Goal: Information Seeking & Learning: Learn about a topic

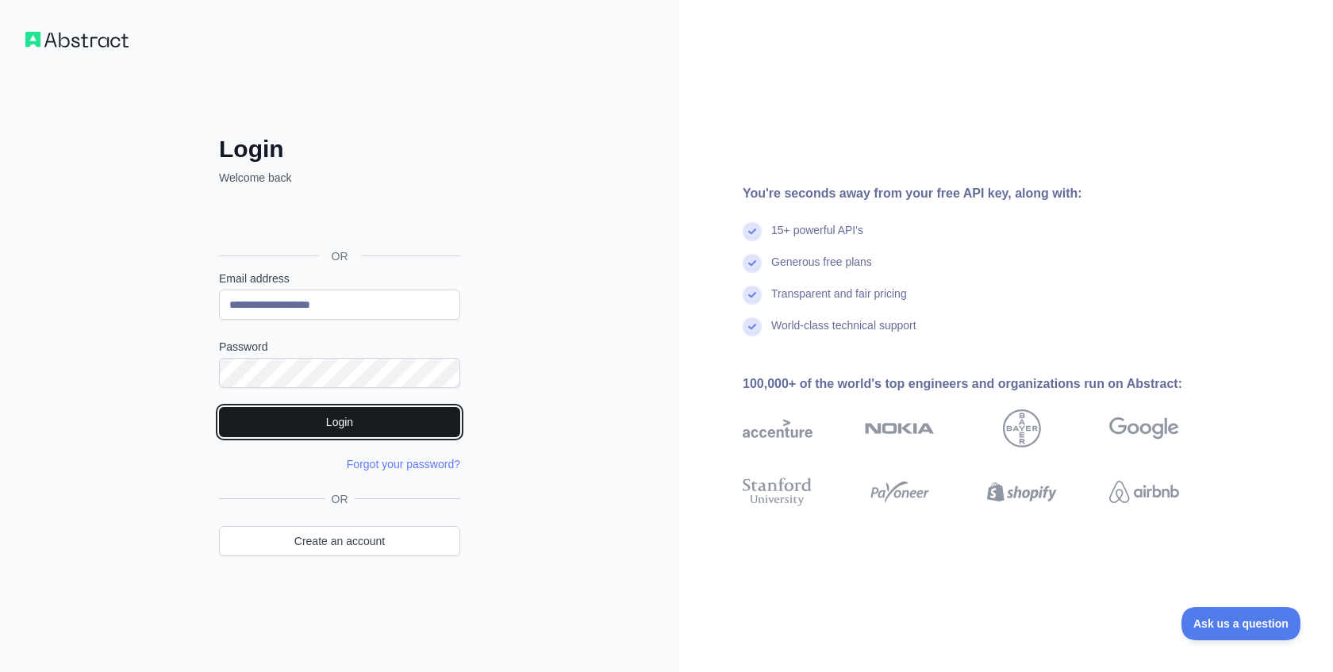
click at [356, 424] on button "Login" at bounding box center [339, 422] width 241 height 30
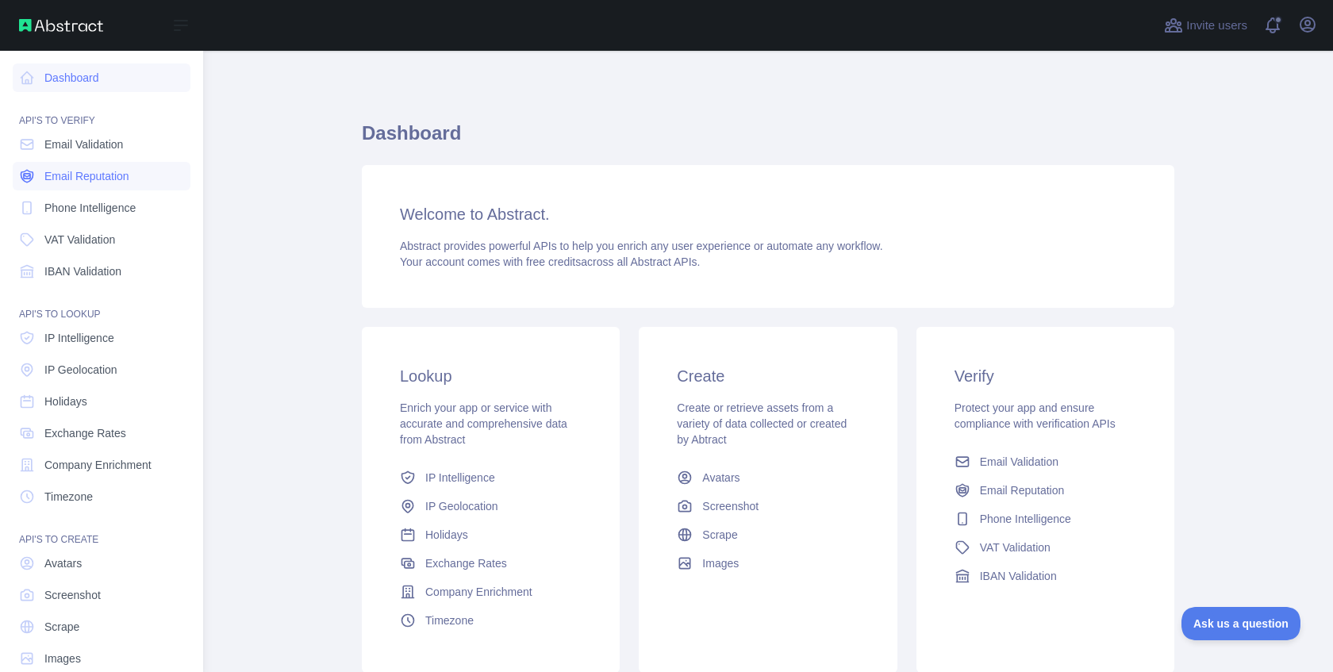
click at [101, 174] on span "Email Reputation" at bounding box center [86, 176] width 85 height 16
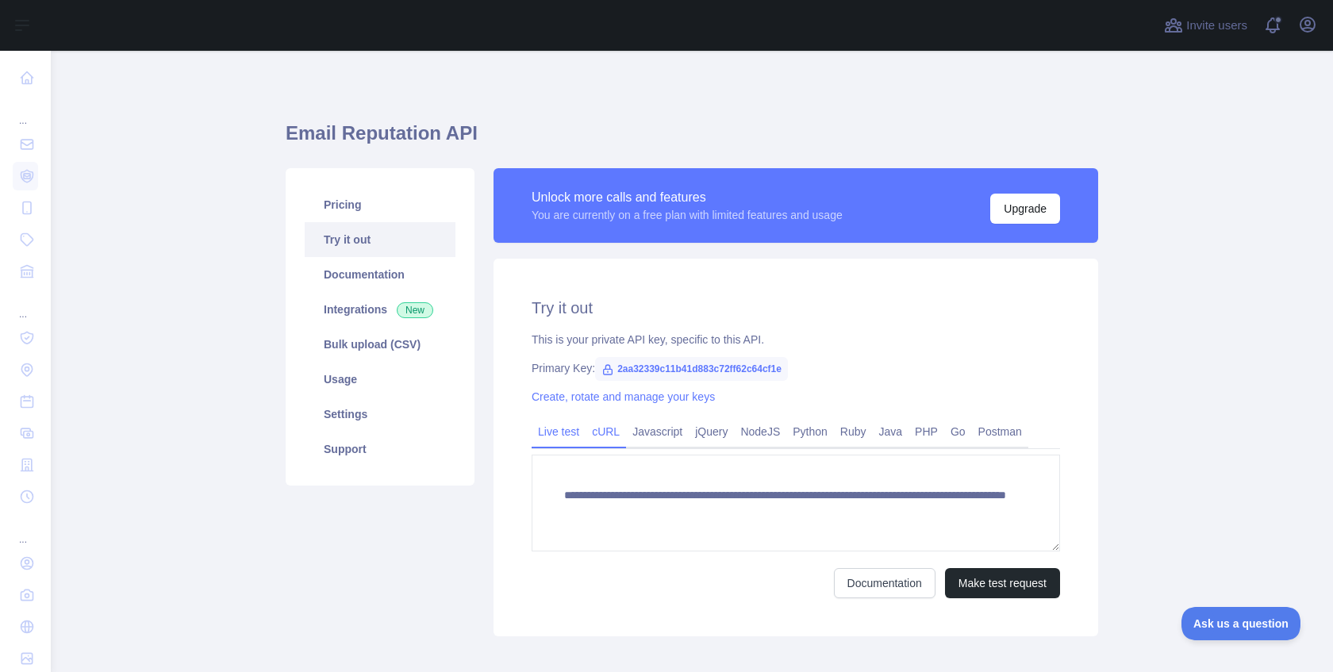
click at [595, 432] on link "cURL" at bounding box center [605, 431] width 40 height 25
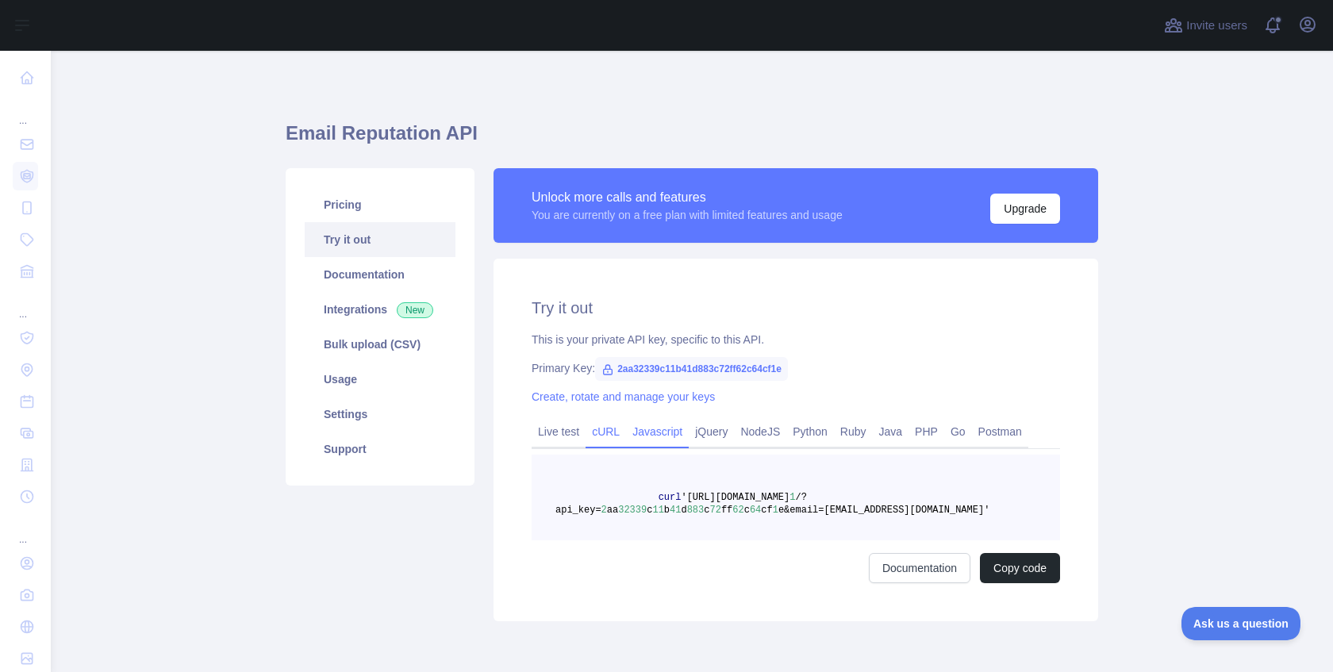
click at [664, 434] on link "Javascript" at bounding box center [657, 431] width 63 height 25
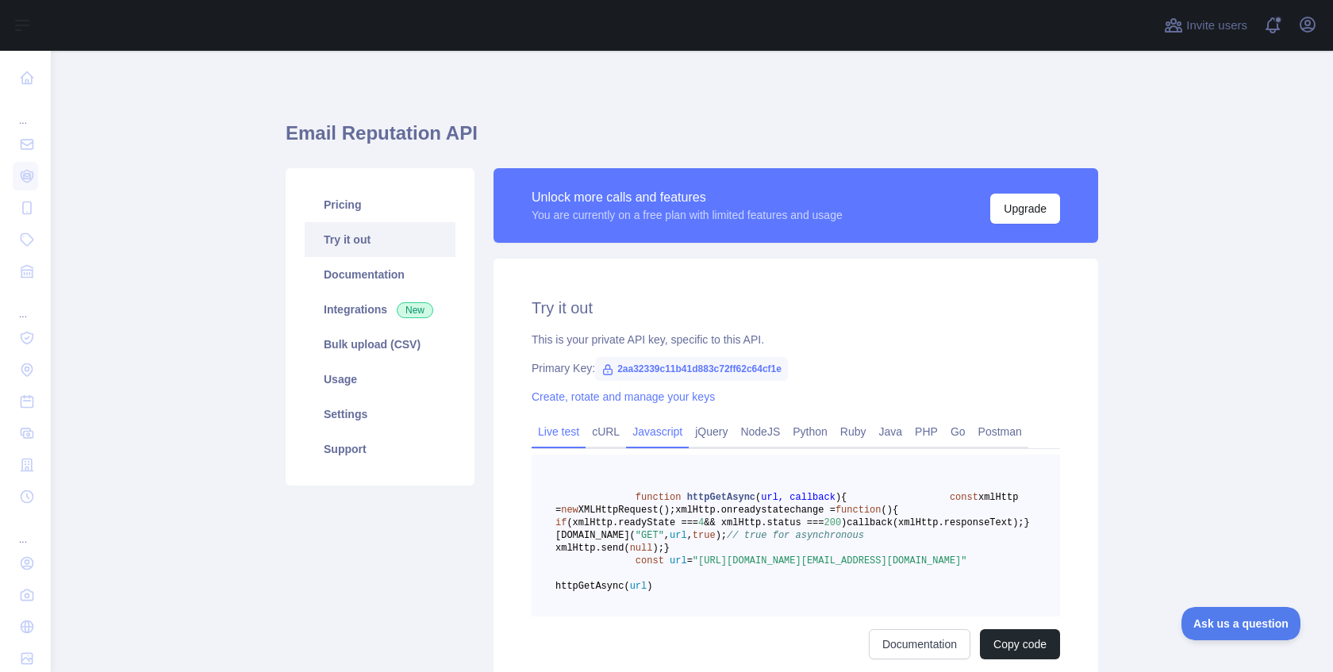
click at [555, 429] on link "Live test" at bounding box center [559, 431] width 54 height 25
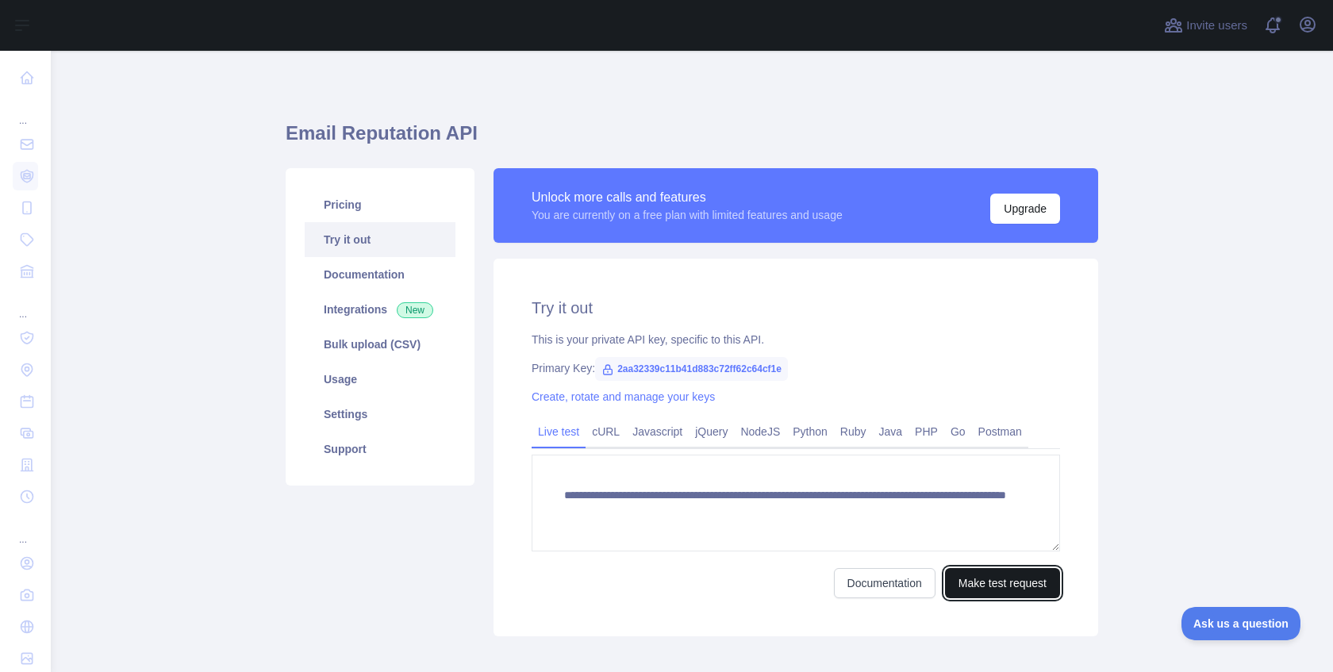
click at [998, 581] on button "Make test request" at bounding box center [1002, 583] width 115 height 30
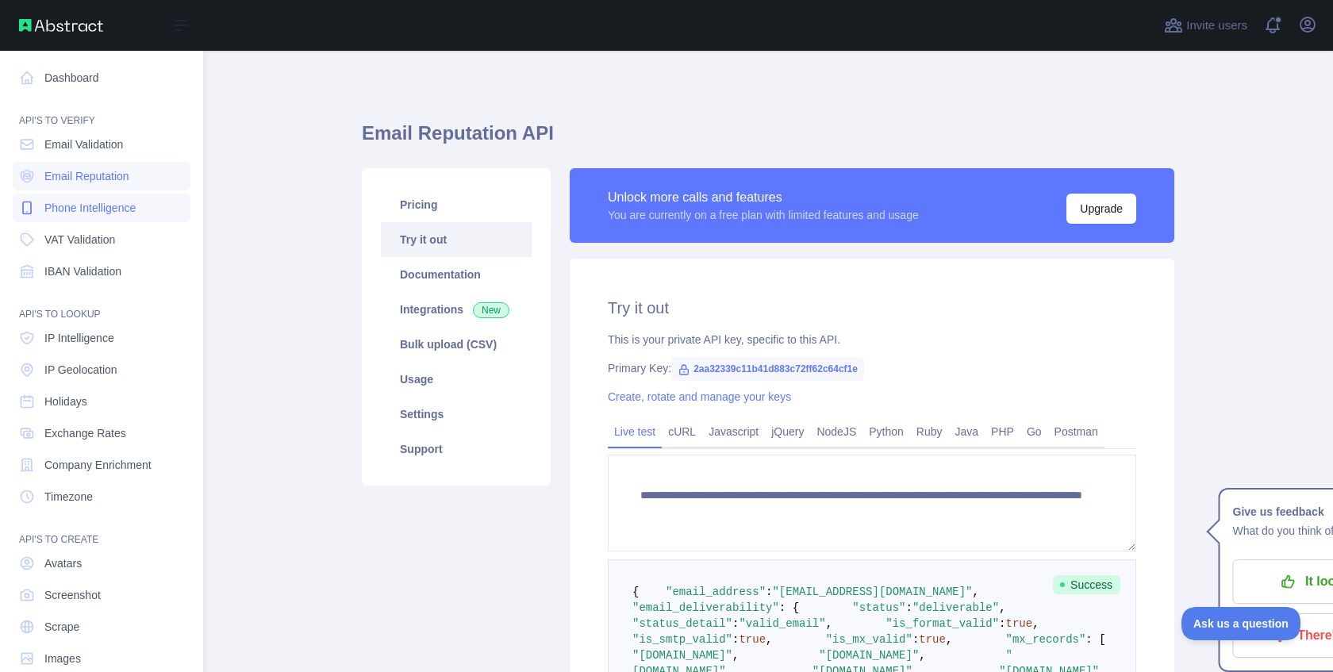
click at [98, 208] on span "Phone Intelligence" at bounding box center [89, 208] width 91 height 16
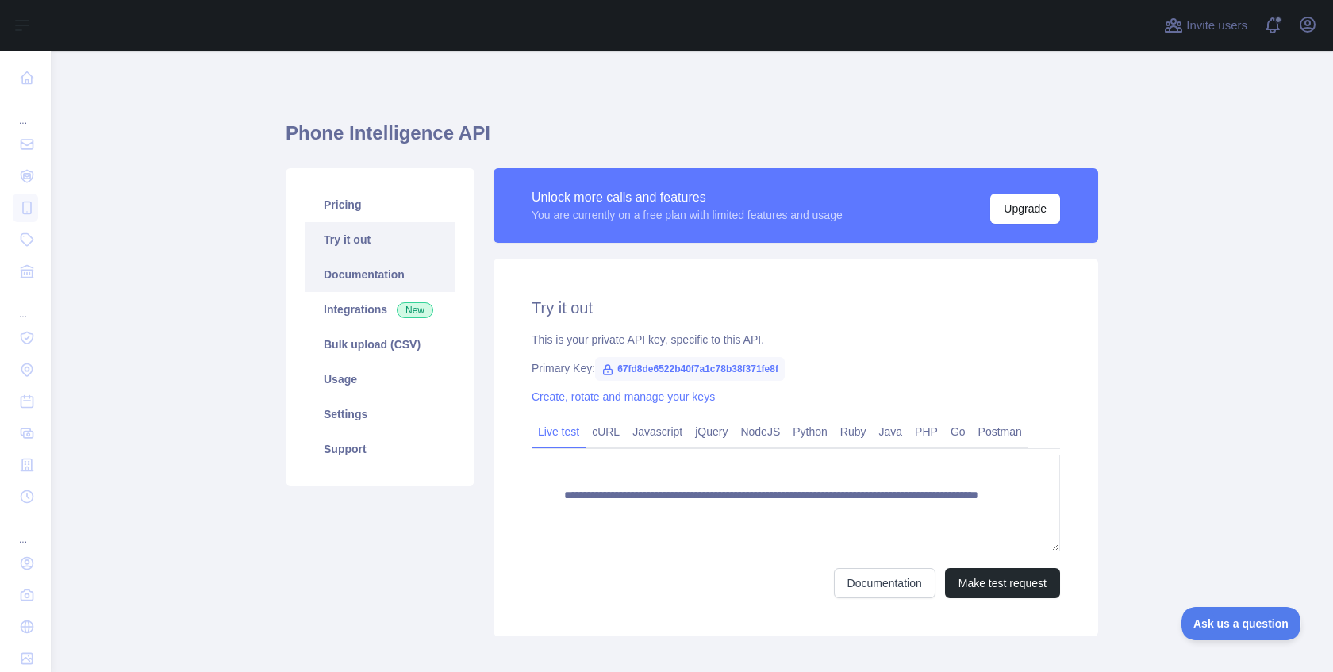
click at [370, 266] on link "Documentation" at bounding box center [380, 274] width 151 height 35
click at [357, 192] on link "Pricing" at bounding box center [380, 204] width 151 height 35
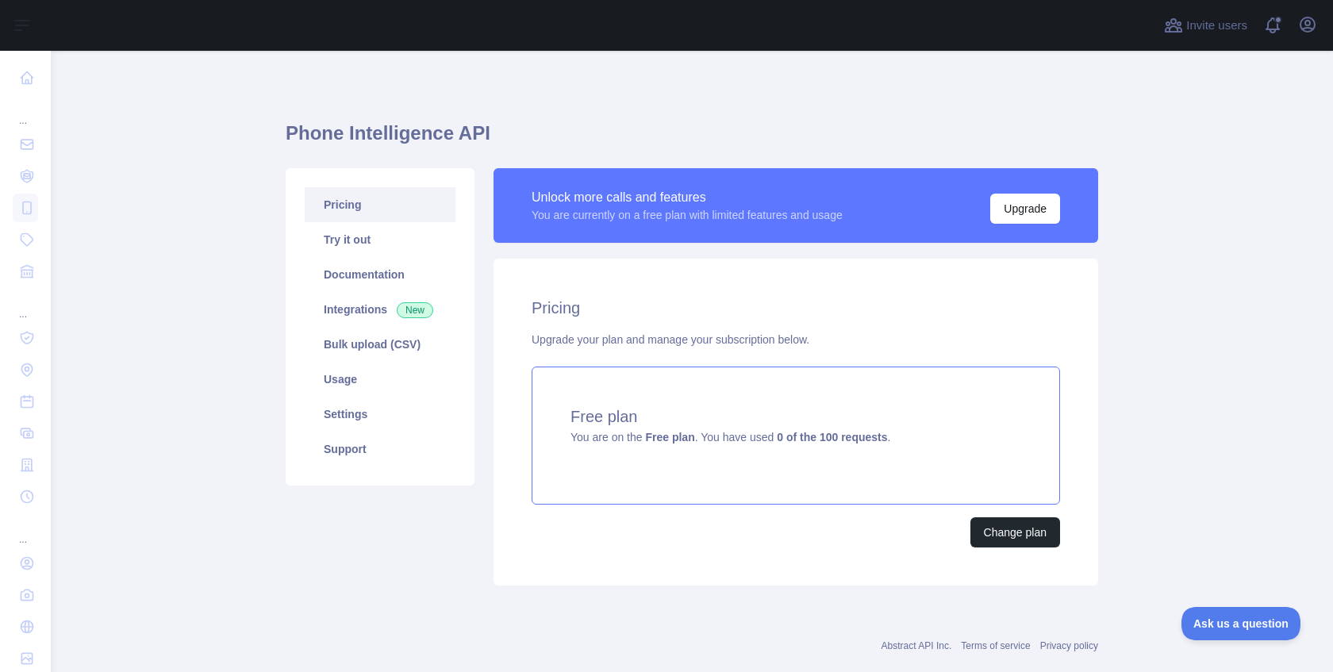
click at [770, 431] on span "You are on the Free plan . You have used 0 of the 100 requests ." at bounding box center [730, 437] width 320 height 13
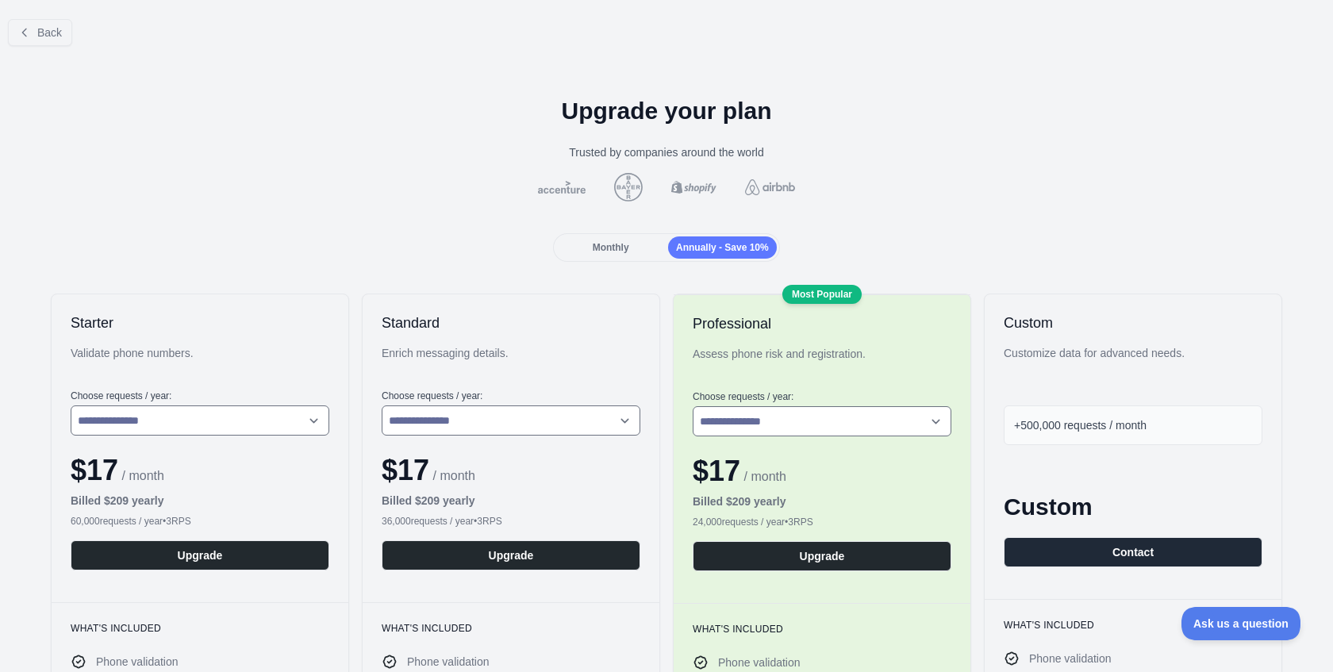
scroll to position [117, 0]
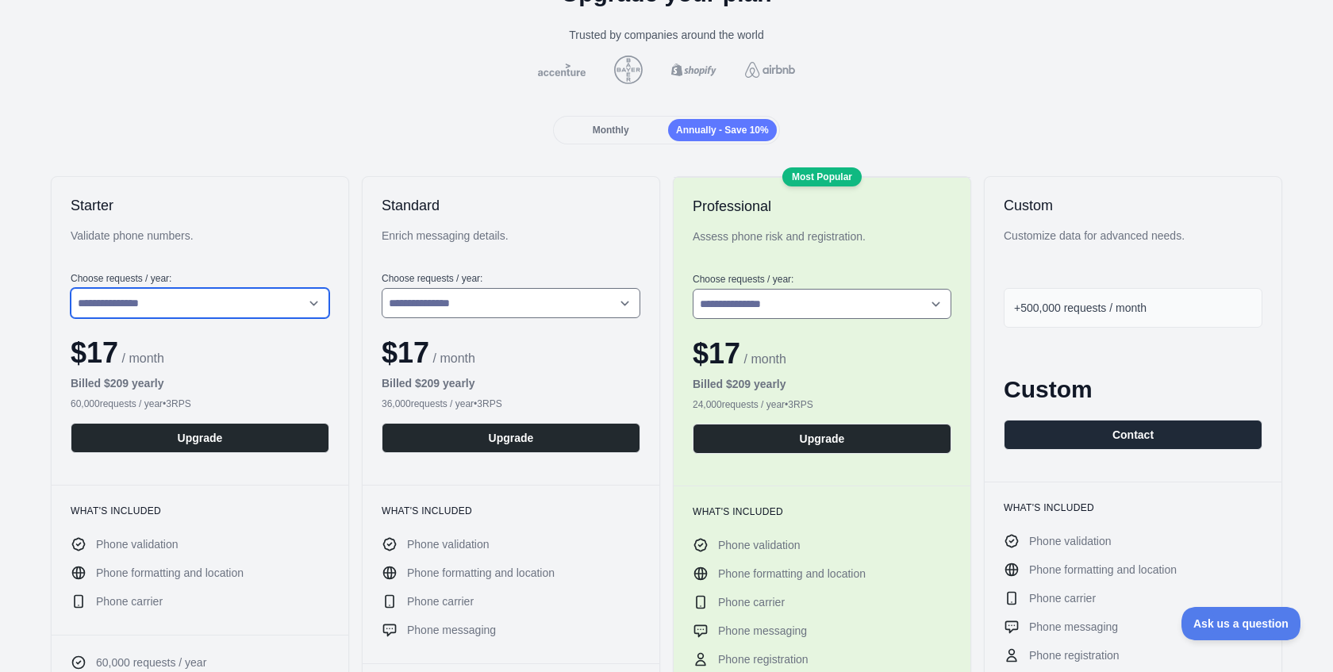
click at [286, 300] on select "**********" at bounding box center [200, 303] width 259 height 30
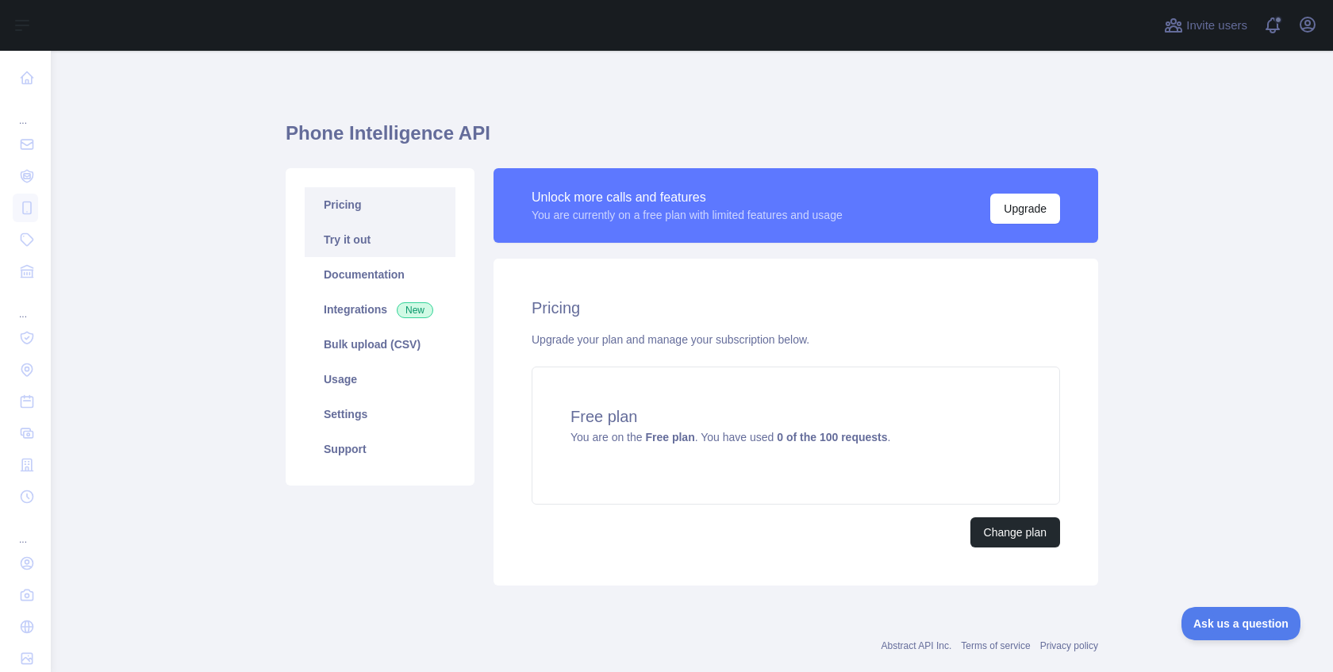
click at [340, 248] on link "Try it out" at bounding box center [380, 239] width 151 height 35
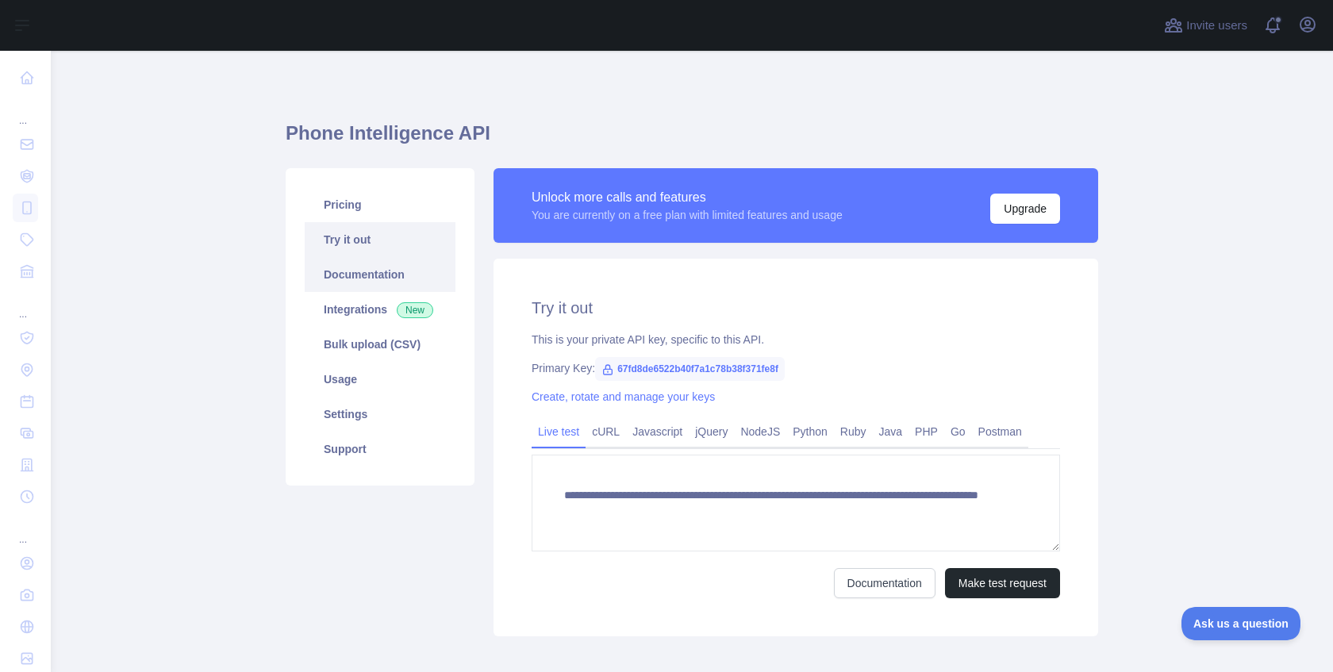
click at [347, 281] on link "Documentation" at bounding box center [380, 274] width 151 height 35
click at [405, 313] on span "New" at bounding box center [415, 310] width 36 height 16
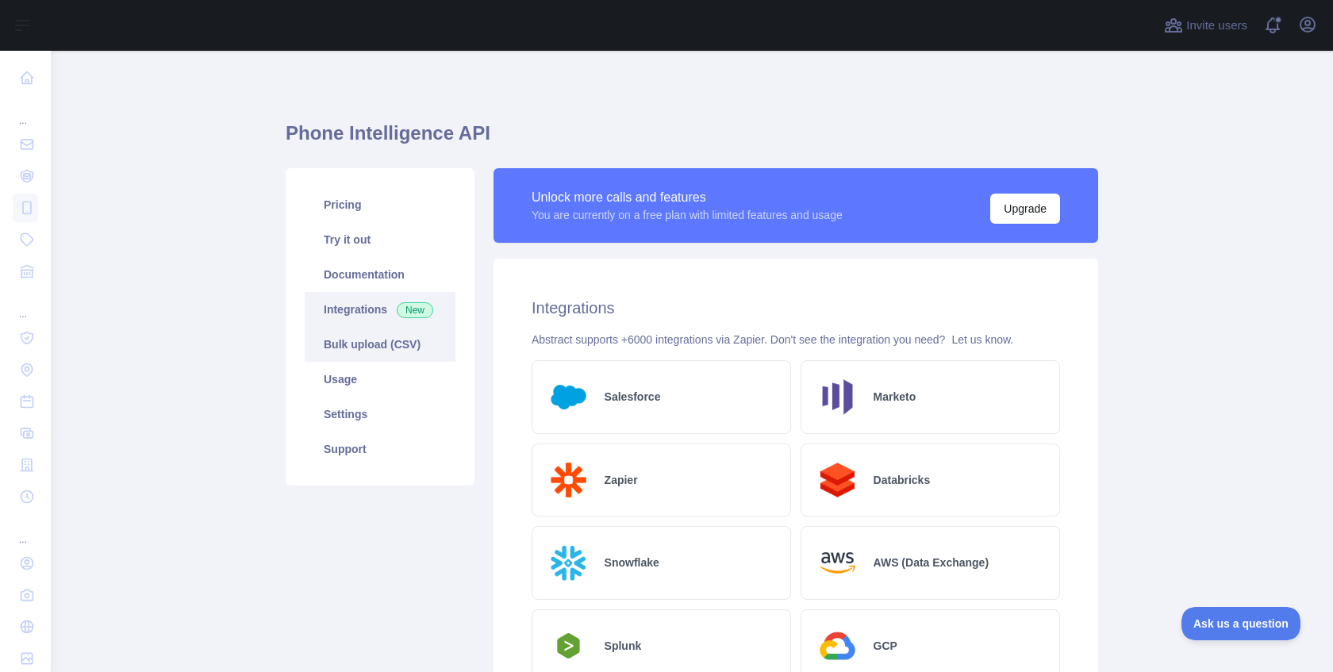
click at [363, 347] on link "Bulk upload (CSV)" at bounding box center [380, 344] width 151 height 35
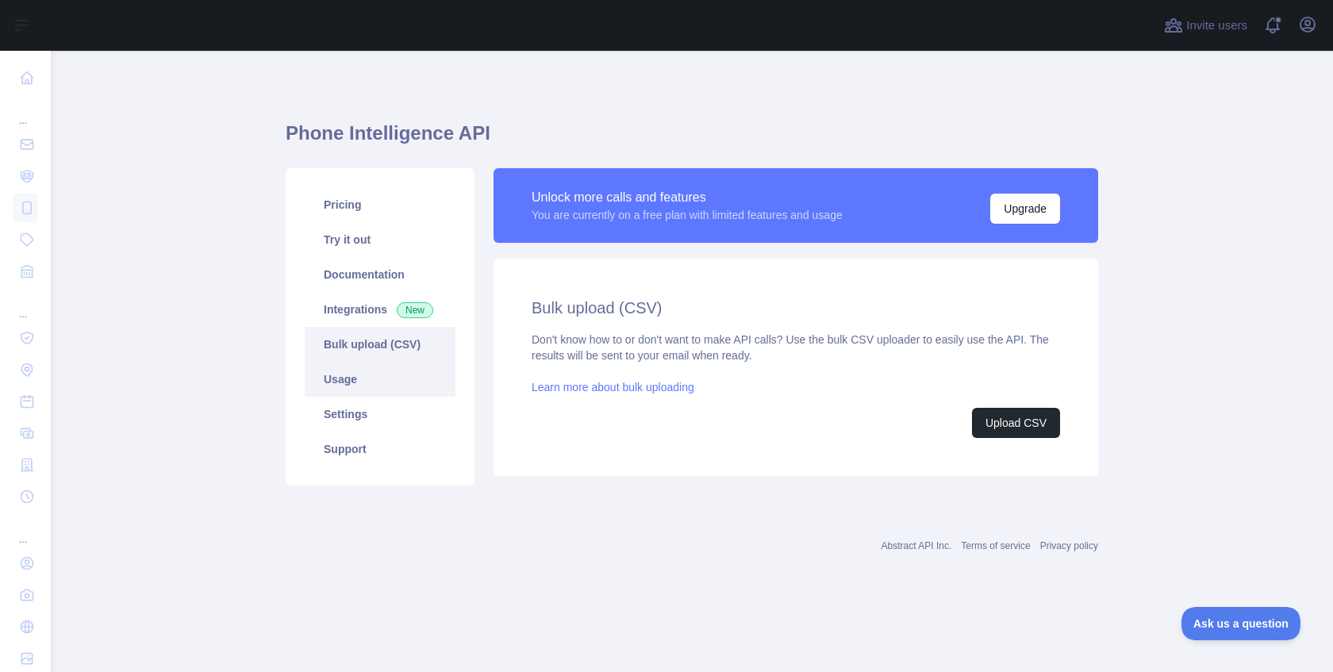
click at [371, 387] on link "Usage" at bounding box center [380, 379] width 151 height 35
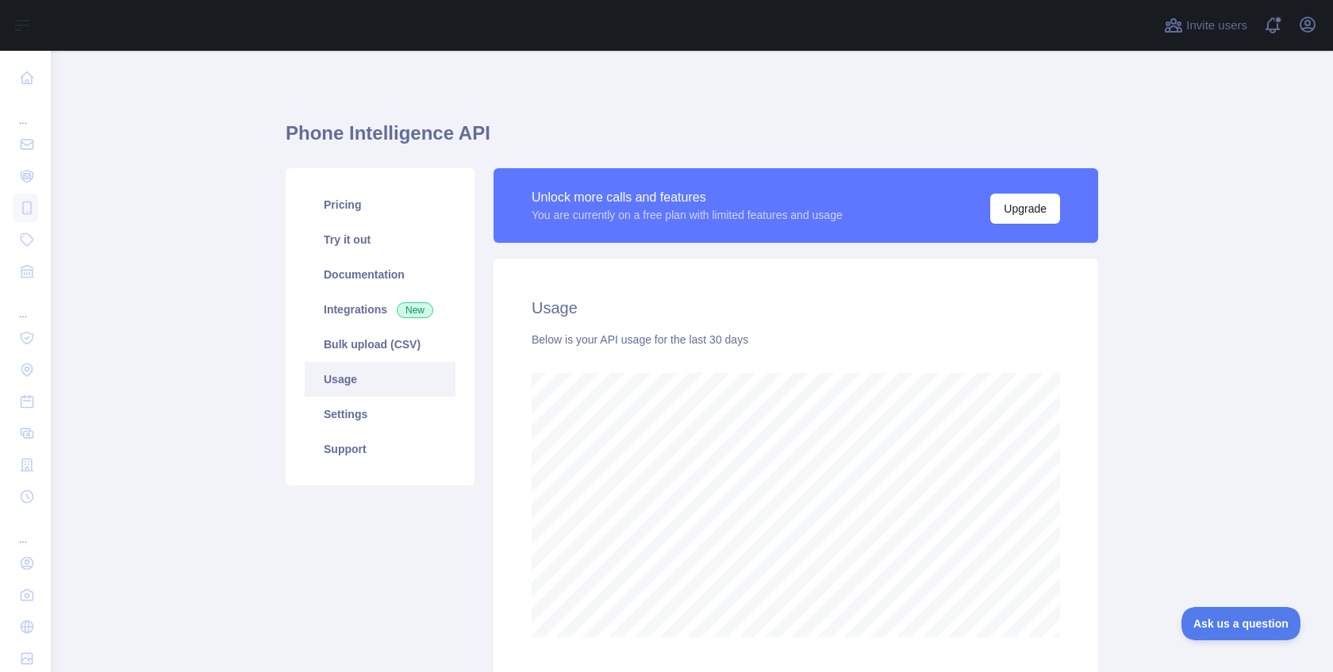
scroll to position [621, 1270]
click at [382, 408] on link "Settings" at bounding box center [380, 414] width 151 height 35
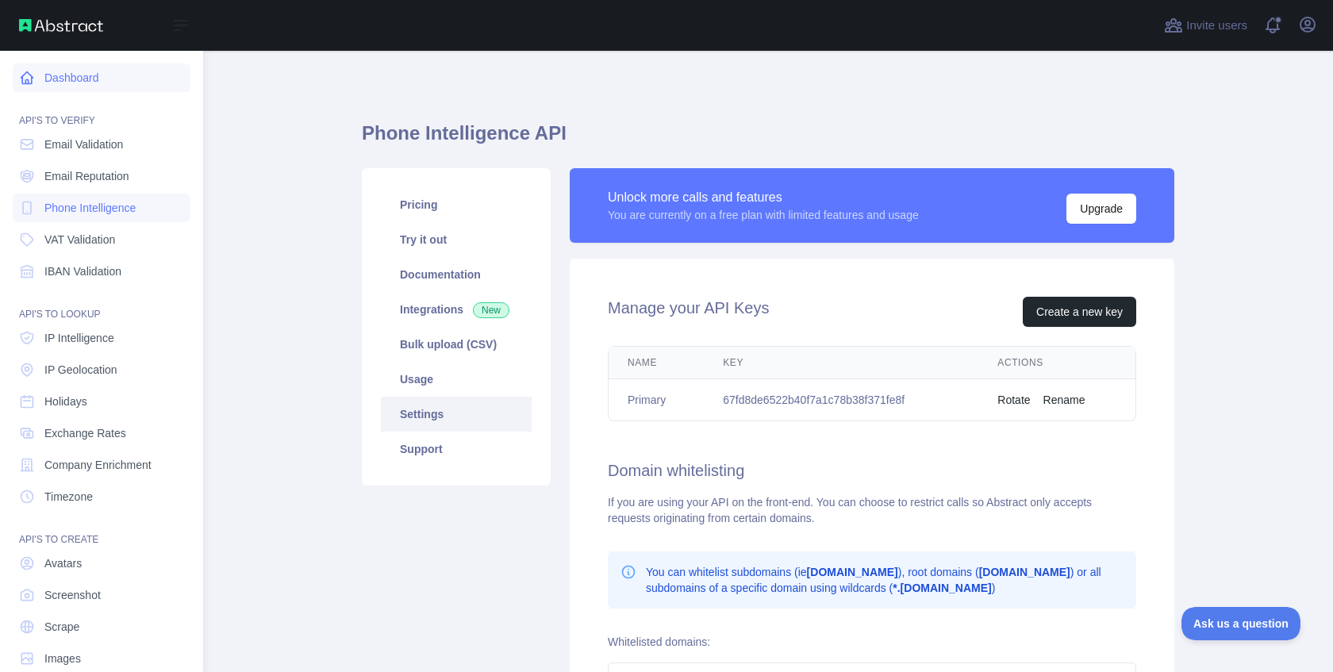
click at [47, 79] on link "Dashboard" at bounding box center [102, 77] width 178 height 29
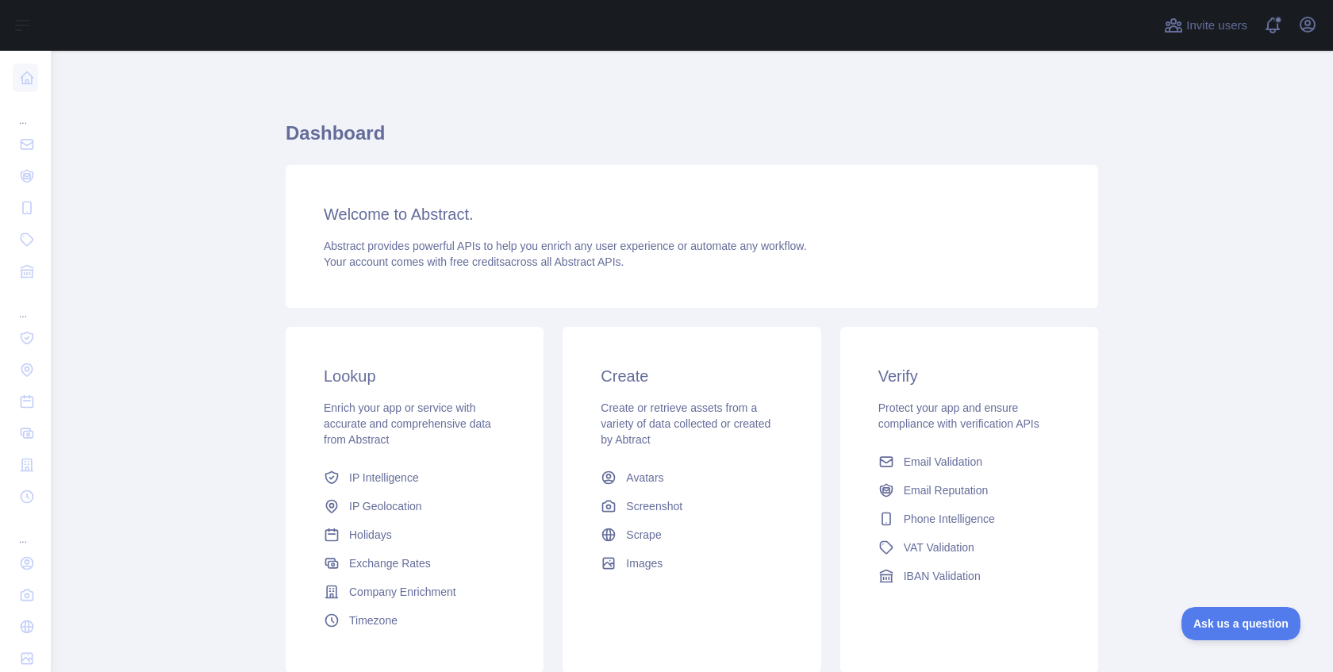
click at [1046, 121] on h1 "Dashboard" at bounding box center [692, 140] width 812 height 38
